Goal: Entertainment & Leisure: Consume media (video, audio)

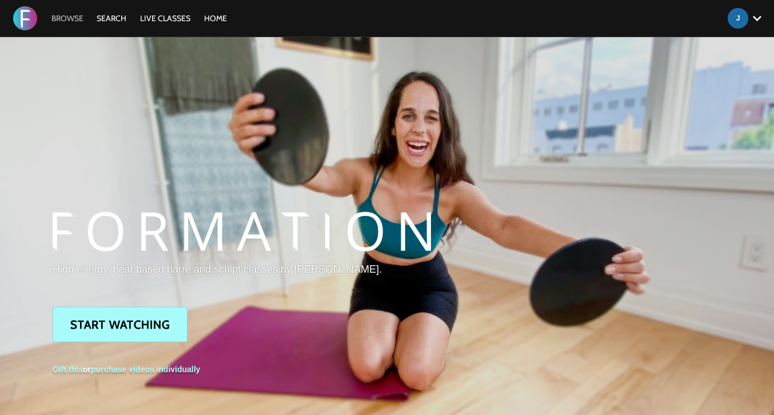
click at [78, 17] on link "Browse" at bounding box center [67, 18] width 43 height 10
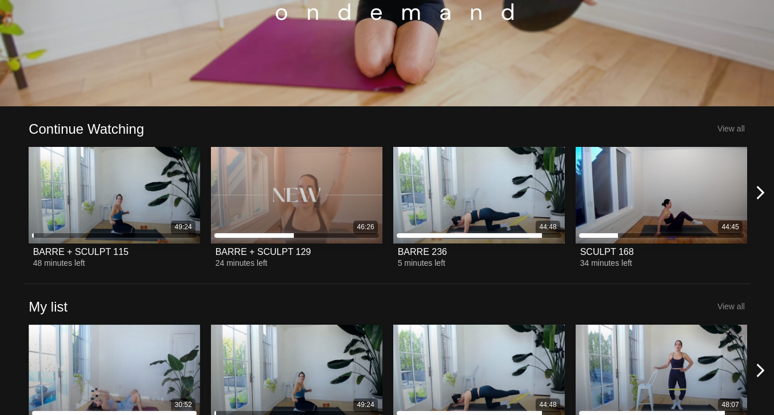
scroll to position [222, 0]
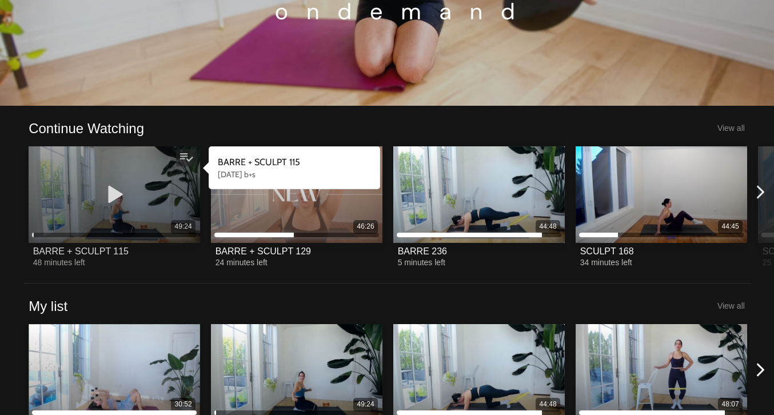
click at [115, 193] on icon at bounding box center [114, 195] width 34 height 20
